Goal: Task Accomplishment & Management: Use online tool/utility

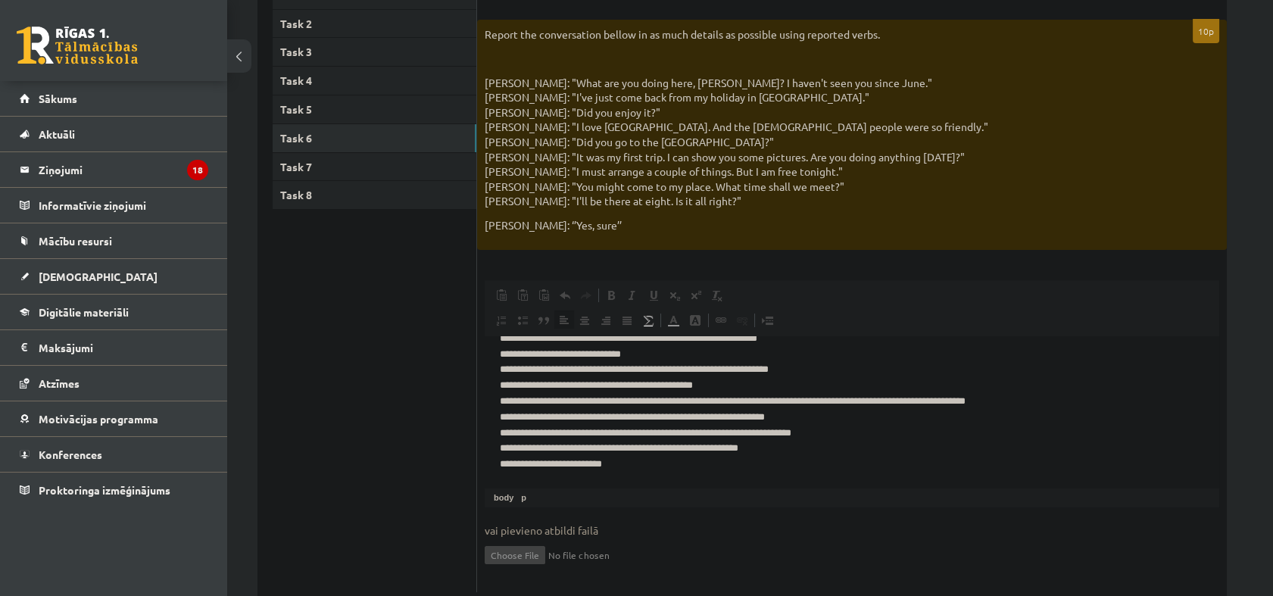
scroll to position [333, 0]
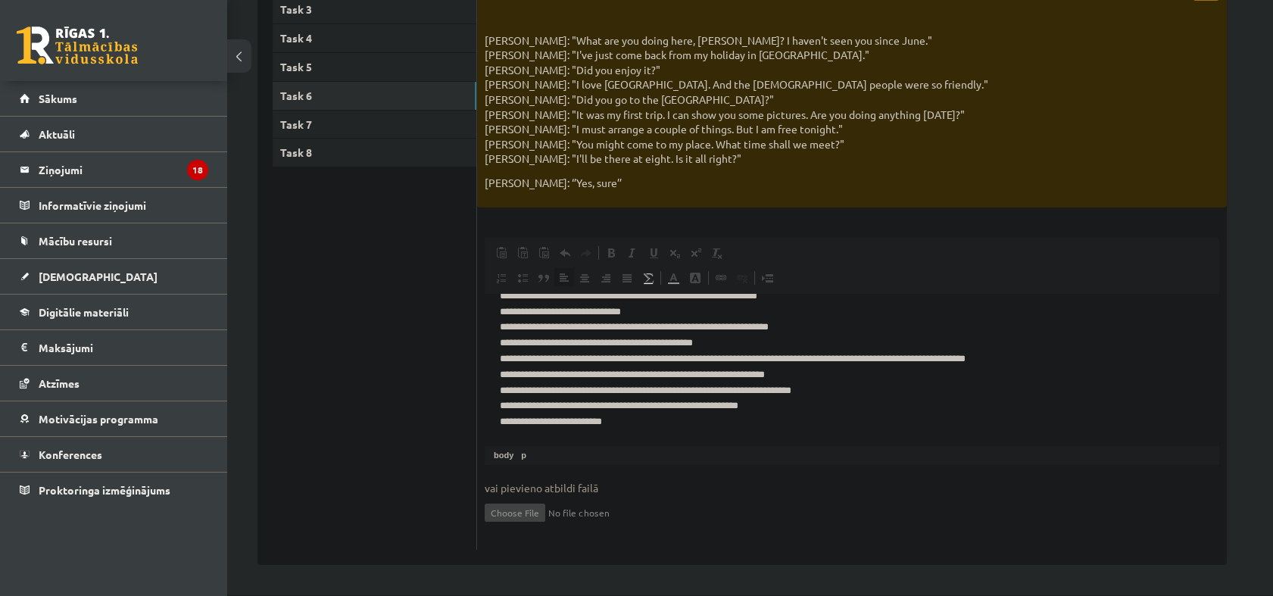
click at [351, 422] on ul "Task 1 Task 2 Task 3 Task 4 Task 5 Task 6 Task 7 Task 8" at bounding box center [375, 244] width 204 height 611
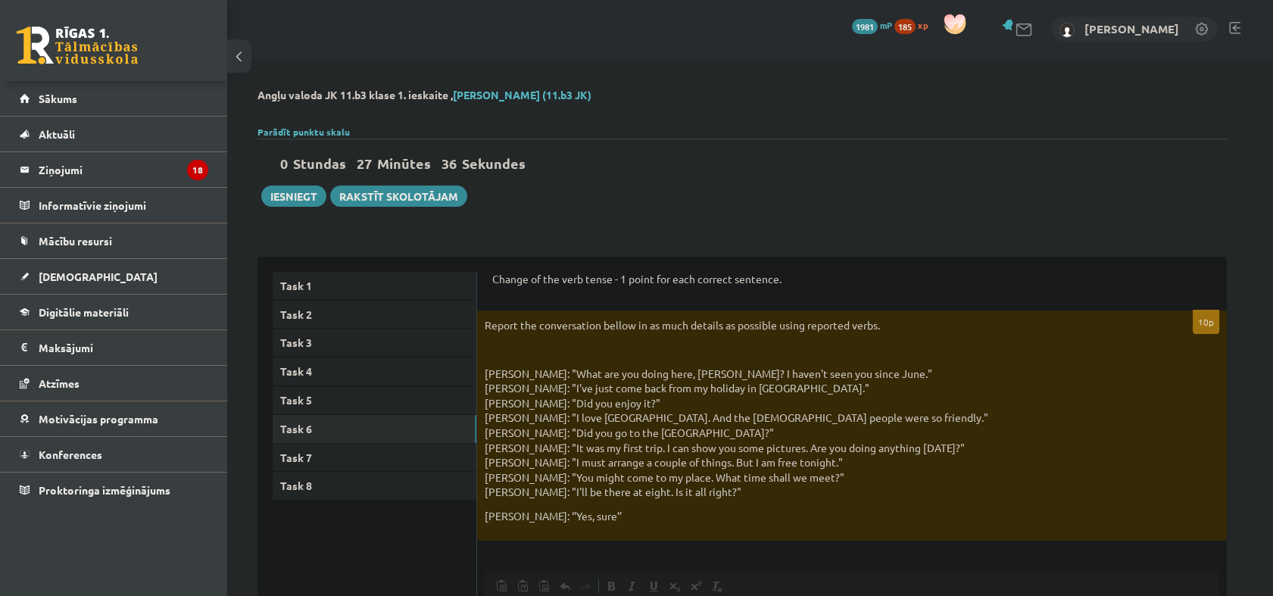
scroll to position [0, 0]
click at [329, 273] on link "Task 1" at bounding box center [375, 286] width 204 height 28
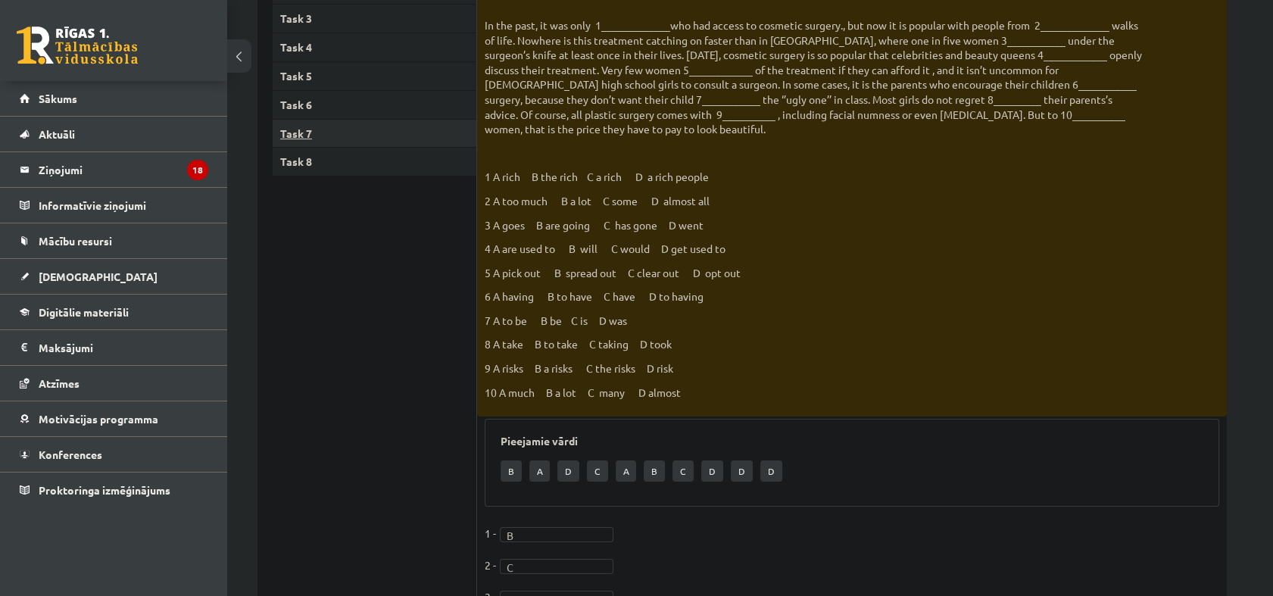
scroll to position [252, 0]
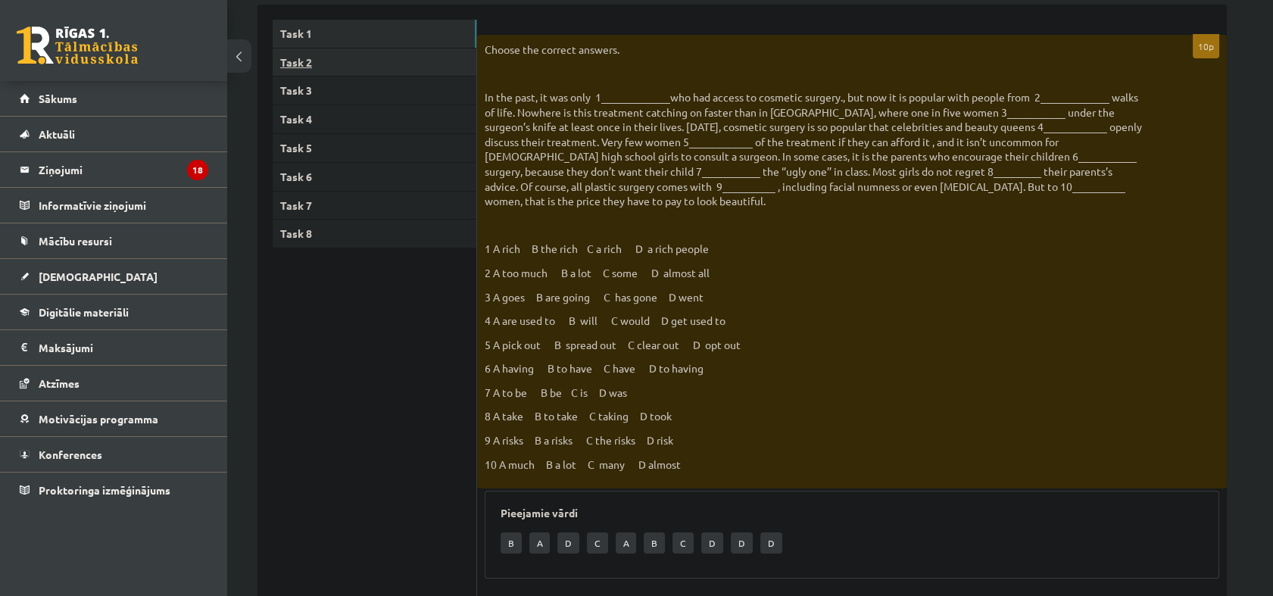
click at [332, 61] on link "Task 2" at bounding box center [375, 62] width 204 height 28
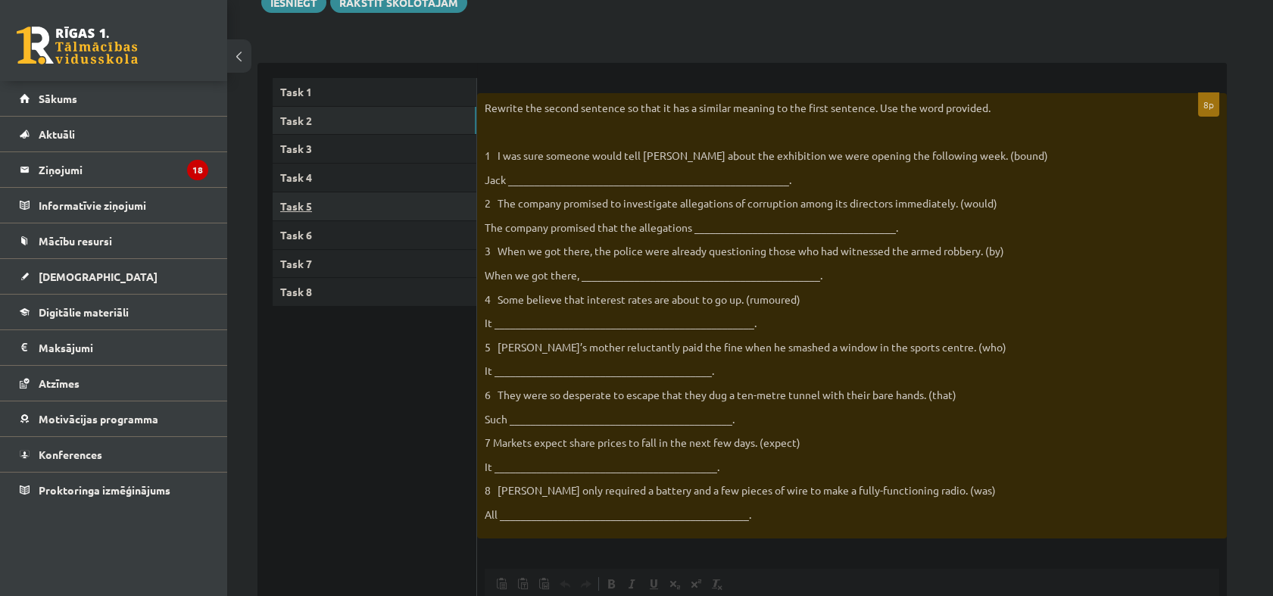
scroll to position [189, 0]
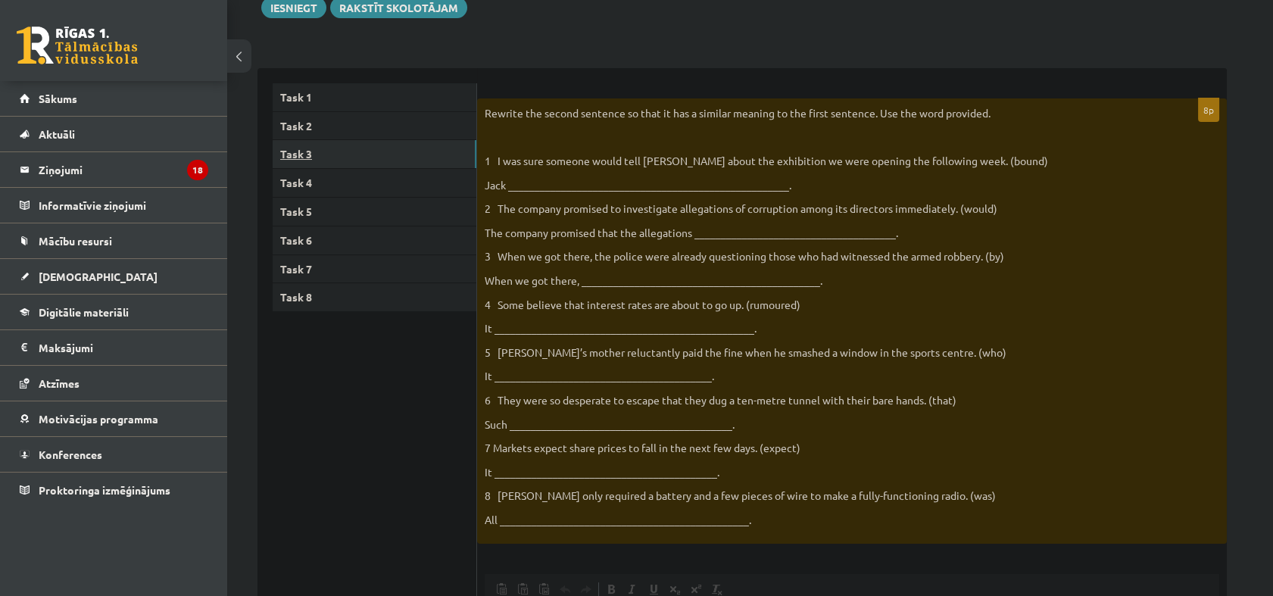
click at [339, 154] on link "Task 3" at bounding box center [375, 154] width 204 height 28
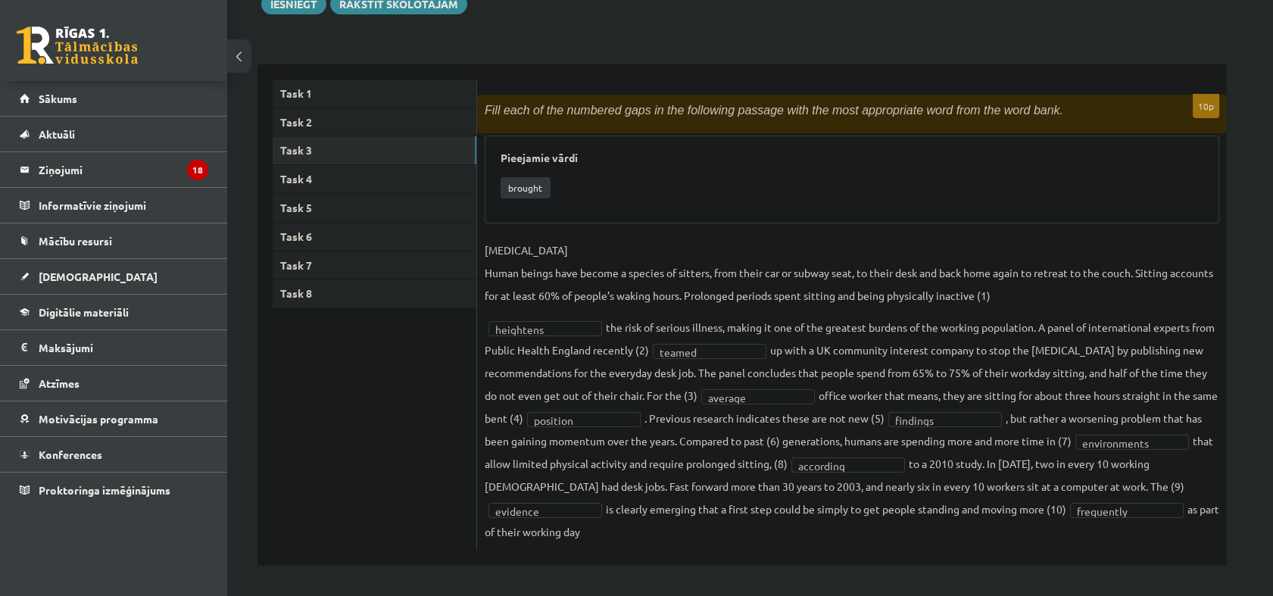
scroll to position [193, 0]
click at [348, 167] on link "Task 4" at bounding box center [375, 178] width 204 height 28
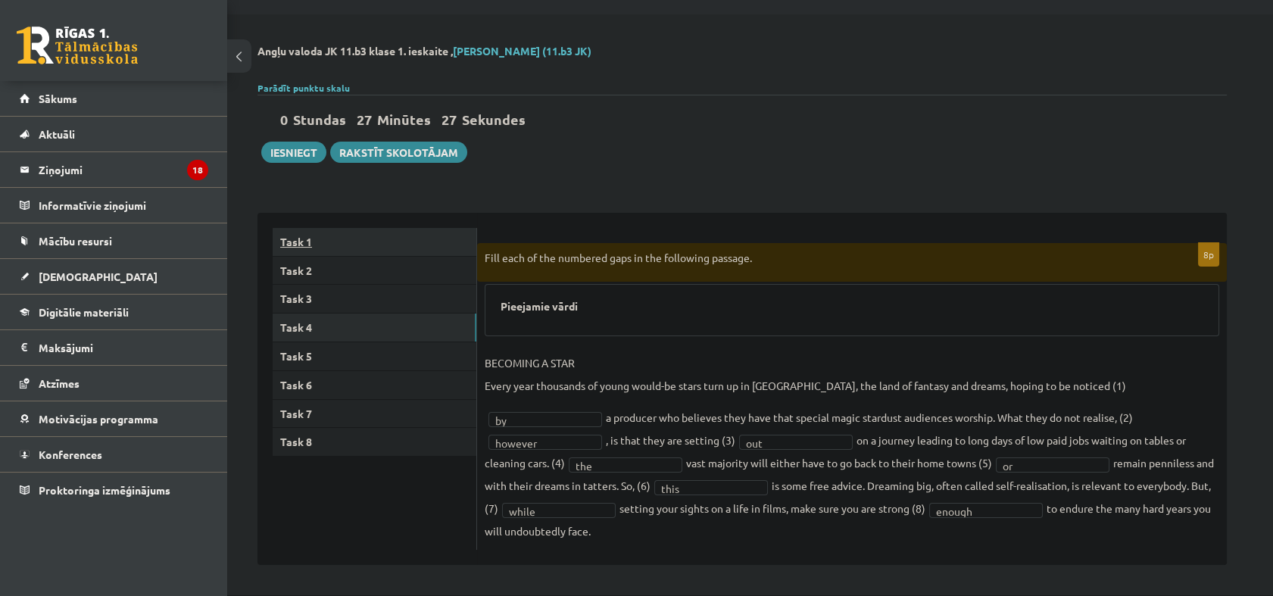
scroll to position [21, 0]
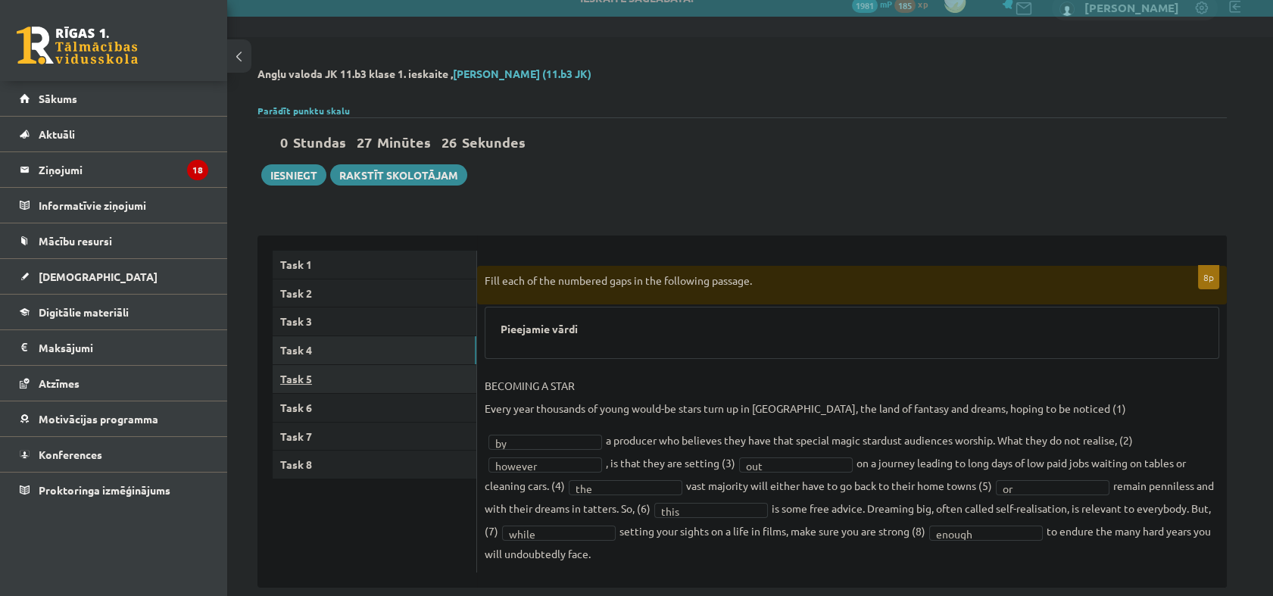
click at [354, 367] on link "Task 5" at bounding box center [375, 379] width 204 height 28
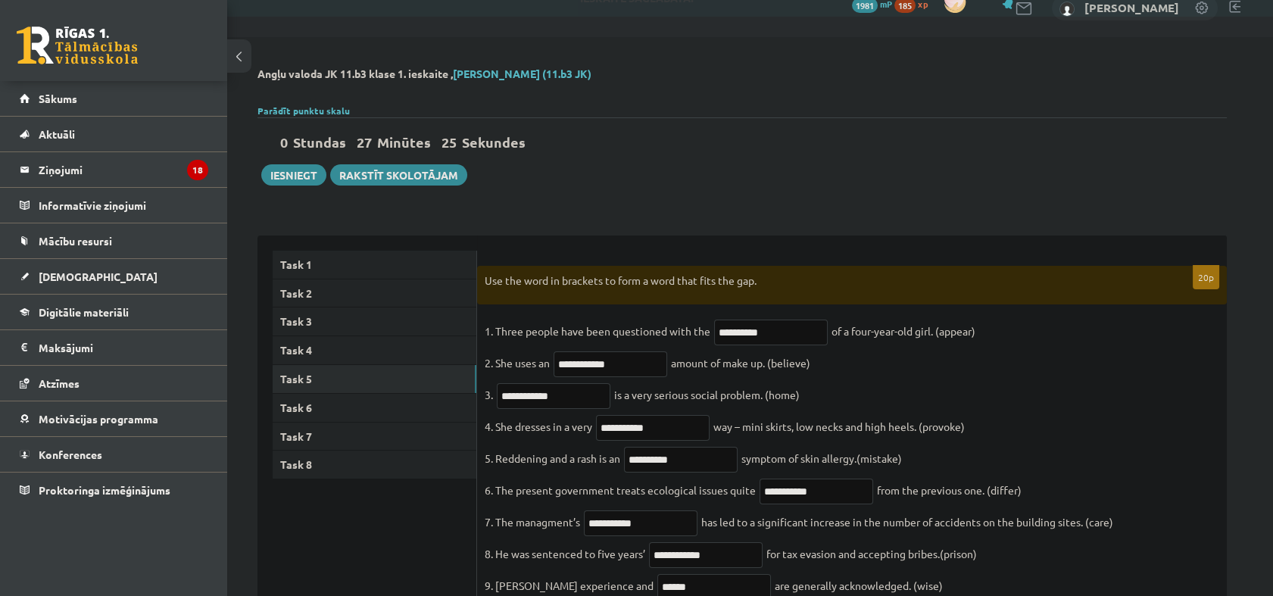
scroll to position [105, 0]
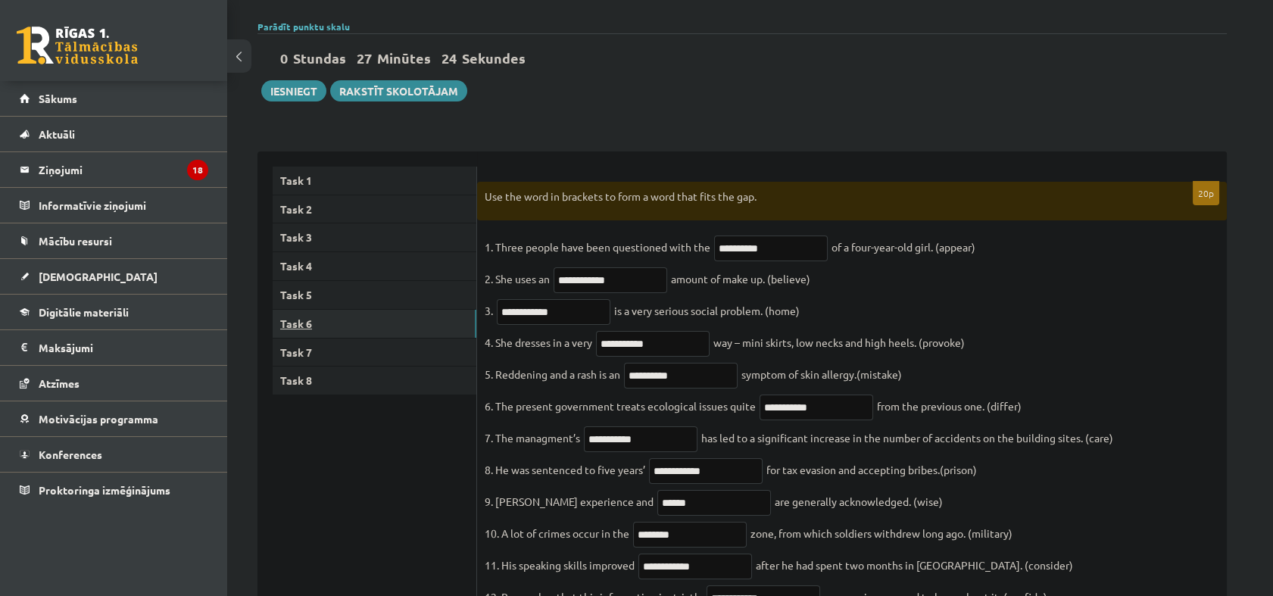
click at [388, 327] on link "Task 6" at bounding box center [375, 324] width 204 height 28
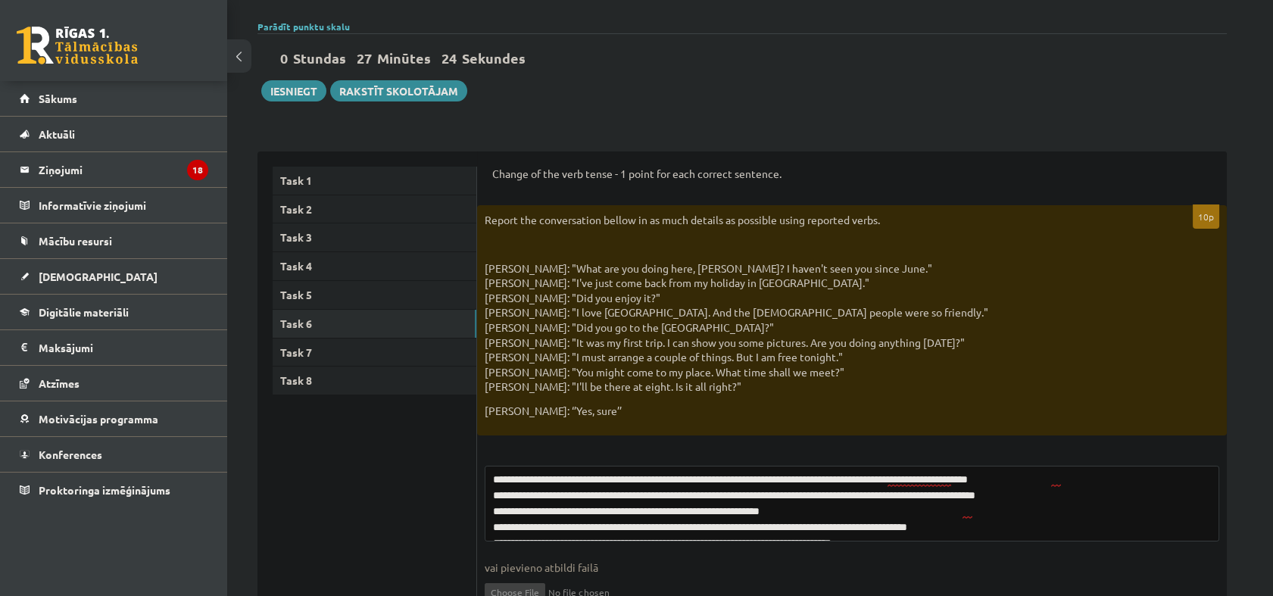
scroll to position [185, 0]
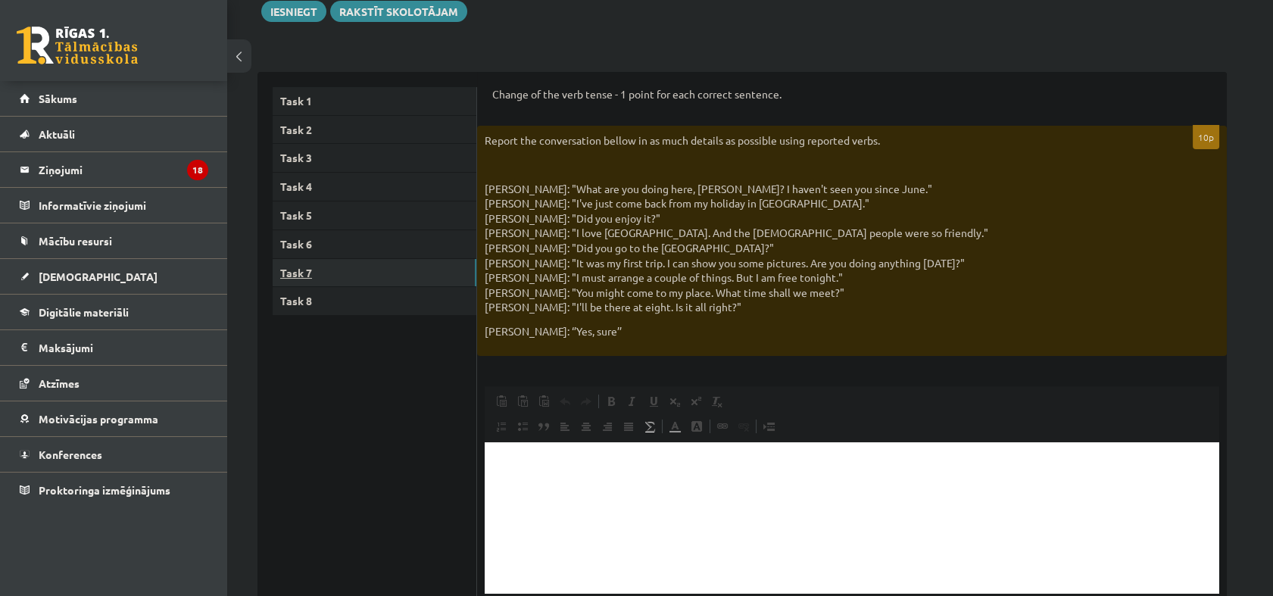
click at [375, 272] on link "Task 7" at bounding box center [375, 273] width 204 height 28
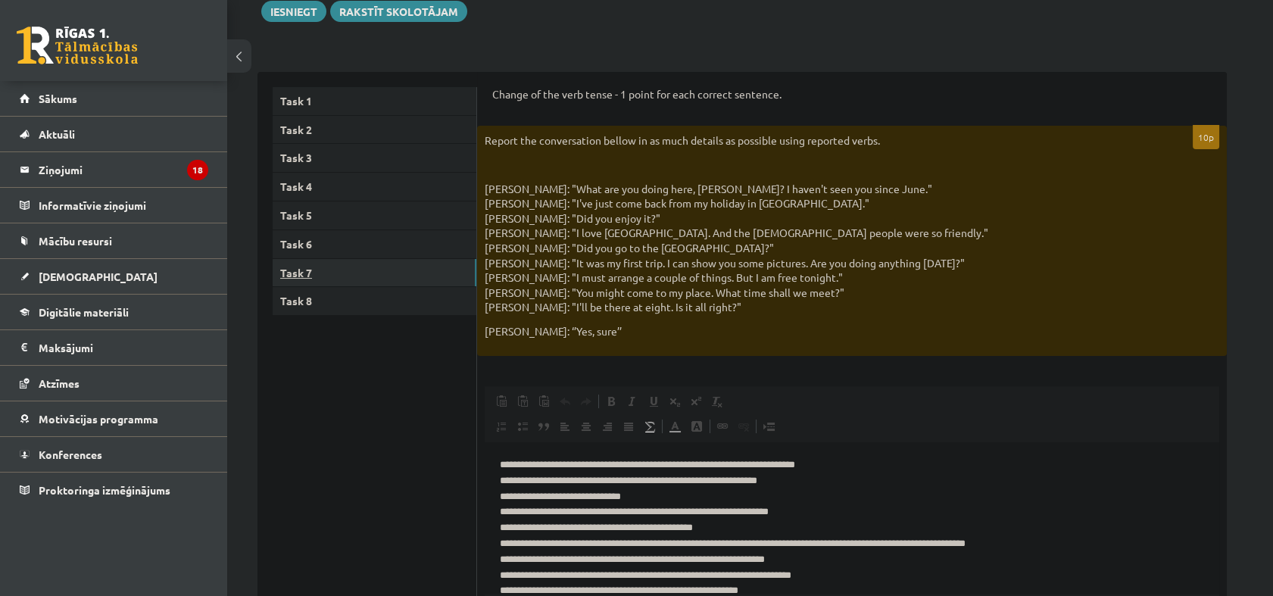
scroll to position [0, 0]
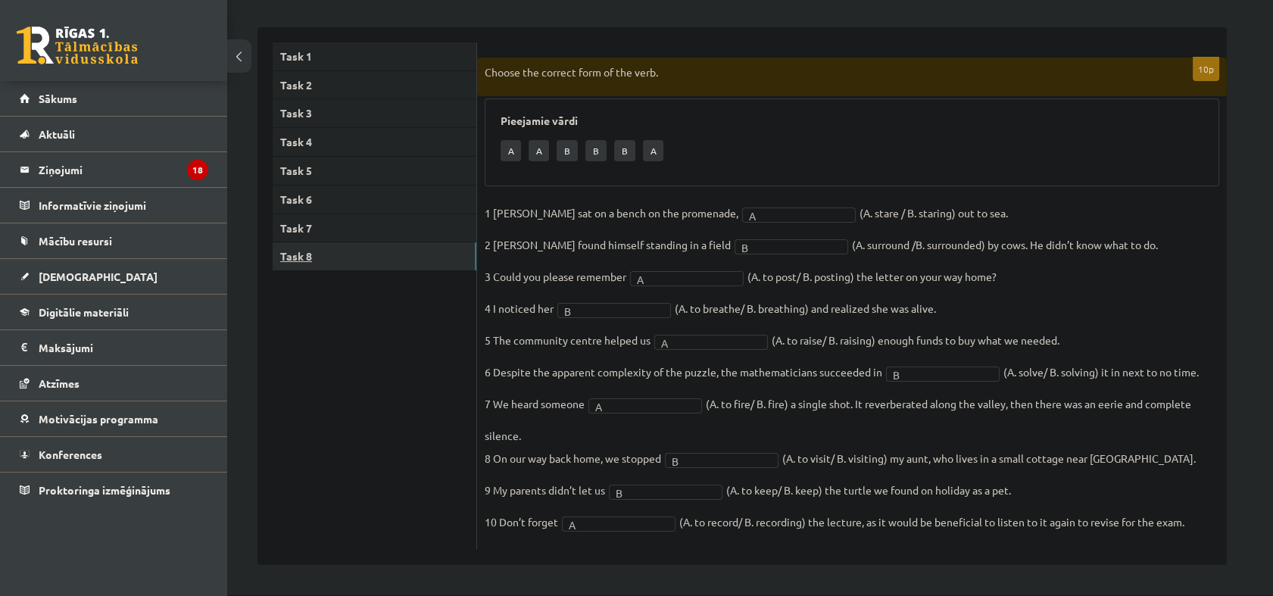
click at [369, 261] on link "Task 8" at bounding box center [375, 256] width 204 height 28
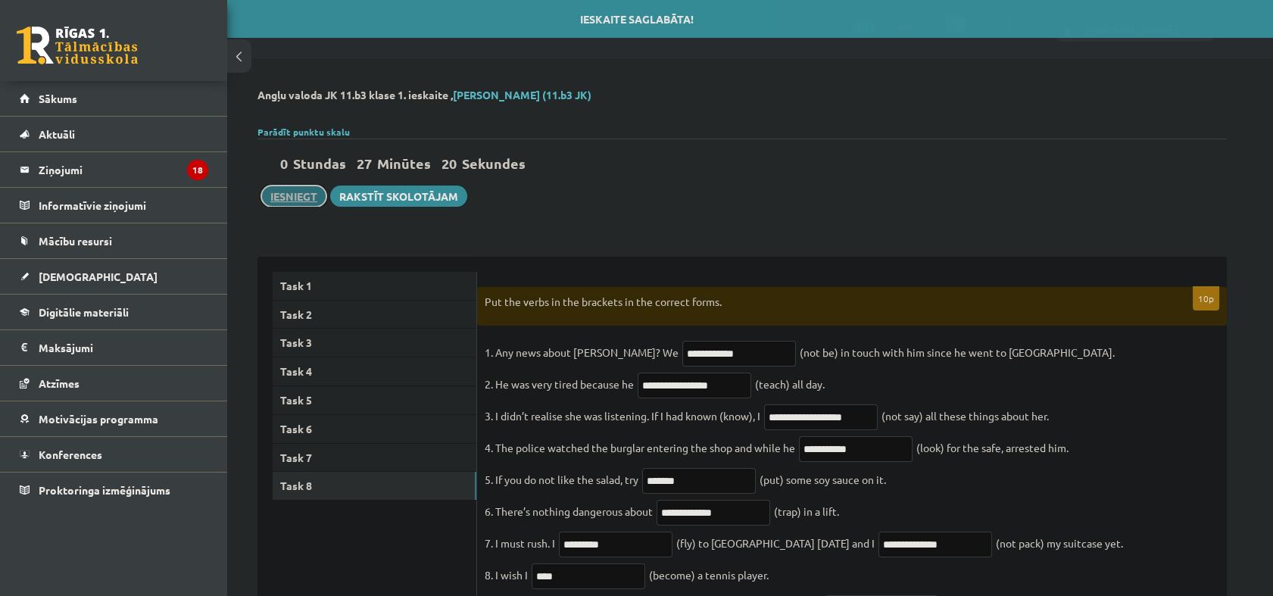
click at [304, 201] on button "Iesniegt" at bounding box center [293, 196] width 65 height 21
